Goal: Book appointment/travel/reservation

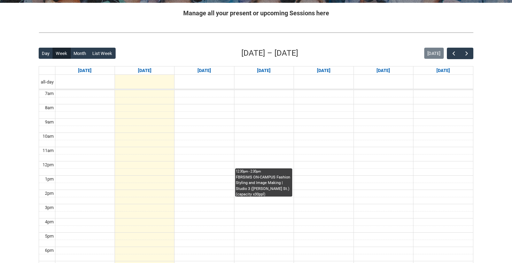
scroll to position [137, 0]
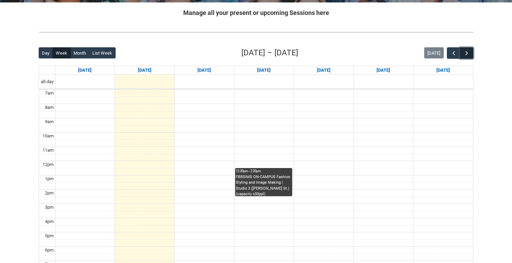
click at [464, 54] on span "button" at bounding box center [466, 53] width 7 height 7
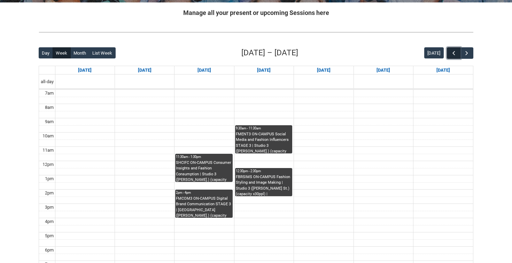
click at [450, 49] on button "button" at bounding box center [453, 52] width 13 height 11
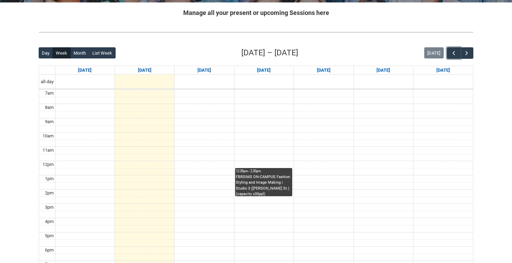
click at [236, 192] on div "FBRSIMS ON-CAMPUS Fashion Styling and Image Making | Studio 3 ([PERSON_NAME] St…" at bounding box center [264, 185] width 56 height 22
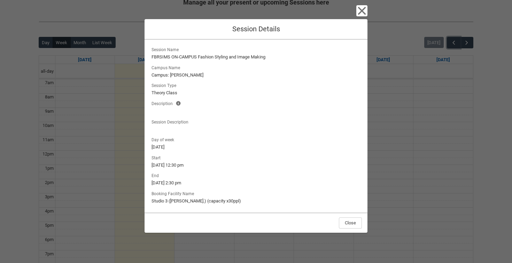
scroll to position [145, 0]
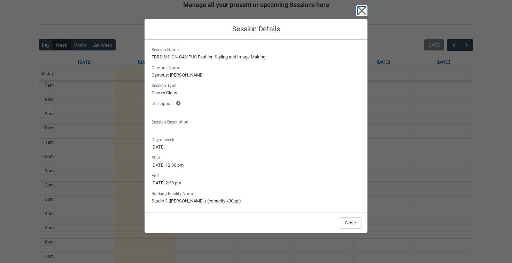
click at [362, 10] on icon "button" at bounding box center [362, 11] width 8 height 8
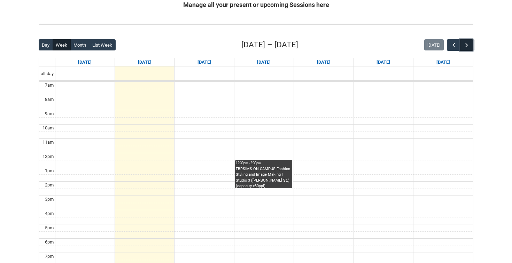
click at [466, 47] on span "button" at bounding box center [466, 45] width 7 height 7
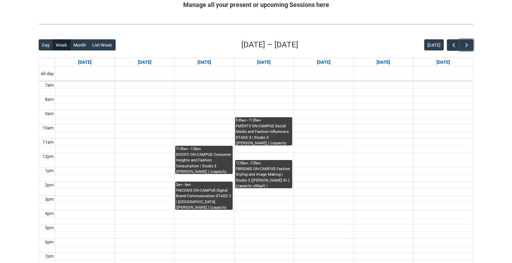
click at [268, 161] on div "12:30pm - 2:30pm" at bounding box center [264, 163] width 56 height 5
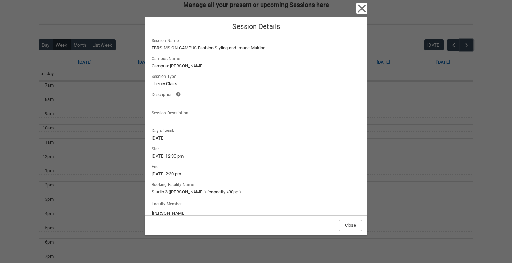
scroll to position [0, 0]
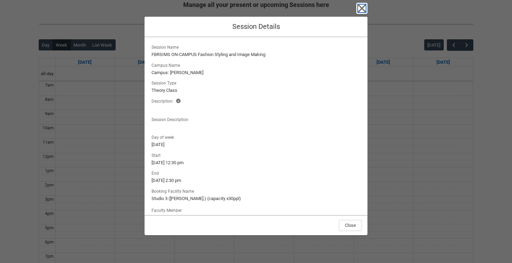
click at [366, 11] on icon "button" at bounding box center [361, 8] width 11 height 11
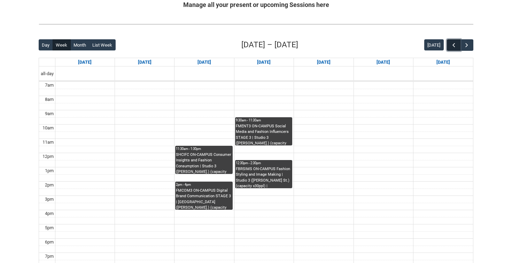
click at [455, 44] on span "button" at bounding box center [453, 45] width 7 height 7
